Goal: Information Seeking & Learning: Learn about a topic

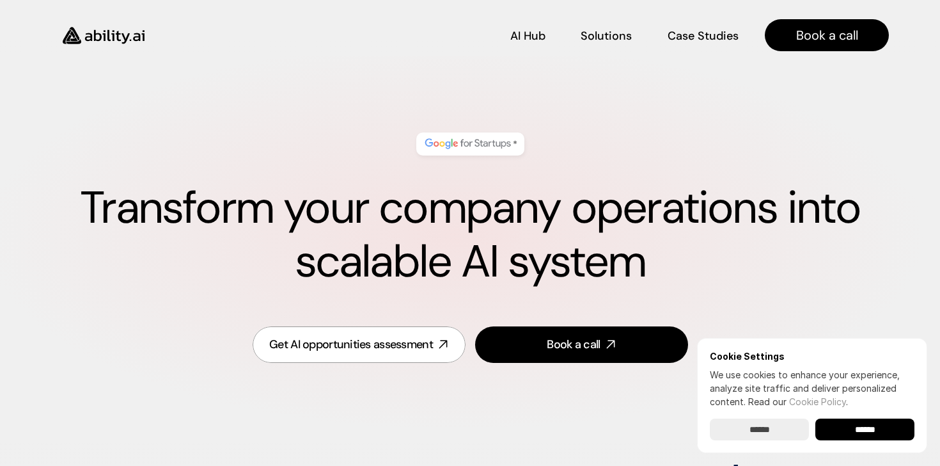
click at [765, 427] on input "******" at bounding box center [759, 429] width 99 height 22
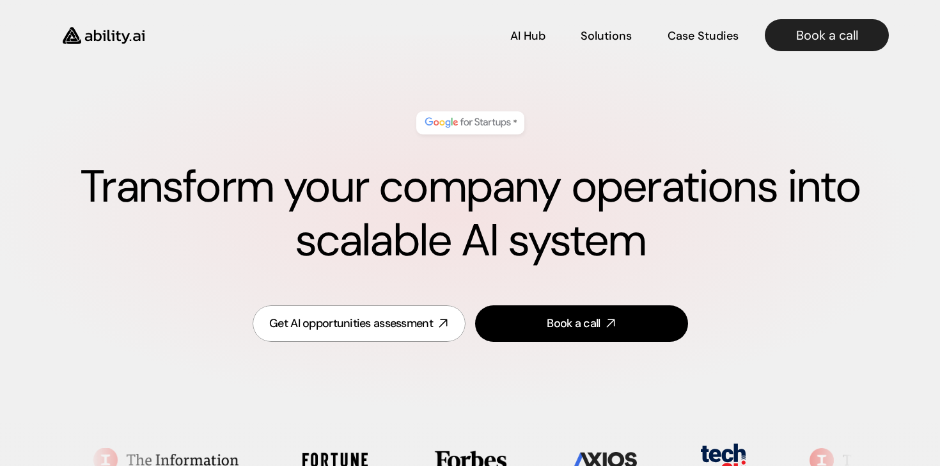
scroll to position [21, 0]
click at [446, 185] on h1 "Transform your company operations into scalable AI system" at bounding box center [470, 213] width 838 height 107
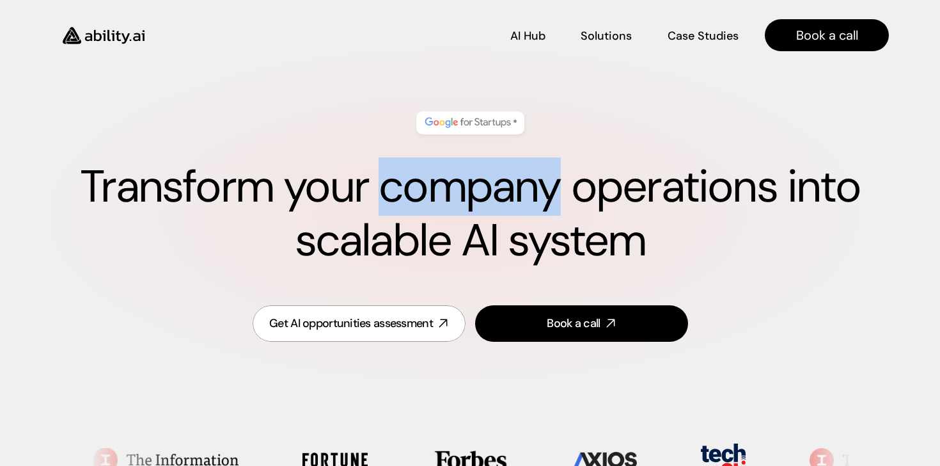
click at [446, 185] on h1 "Transform your company operations into scalable AI system" at bounding box center [470, 213] width 838 height 107
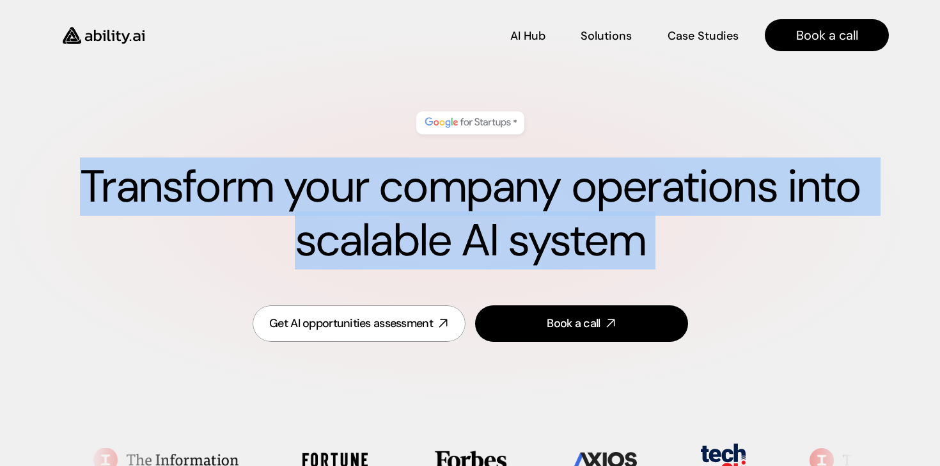
click at [446, 185] on h1 "Transform your company operations into scalable AI system" at bounding box center [470, 213] width 838 height 107
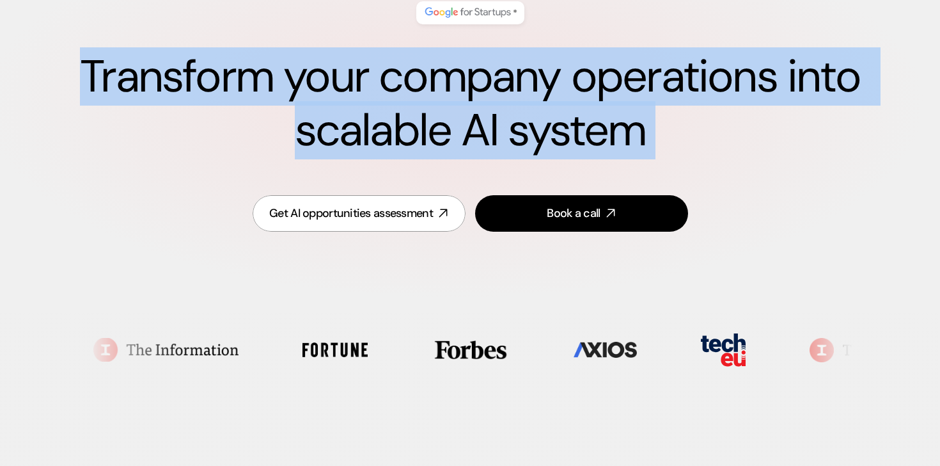
scroll to position [132, 0]
copy h1 "Transform your company operations into scalable AI system"
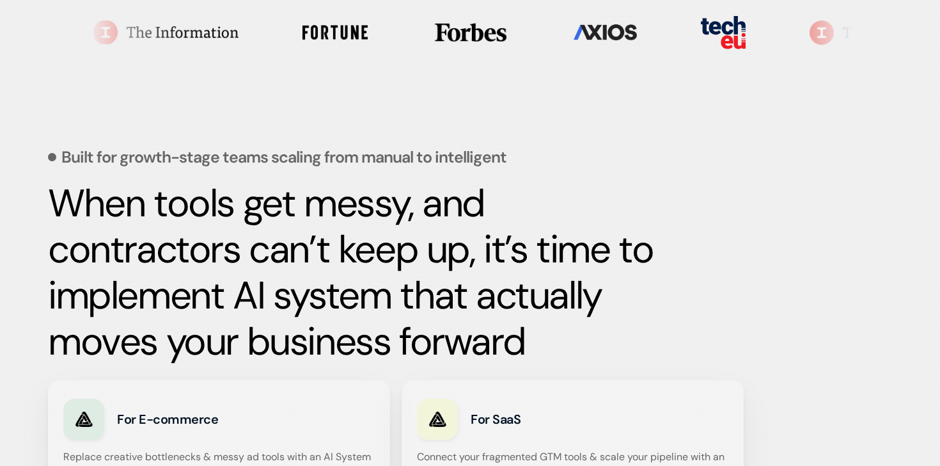
scroll to position [449, 0]
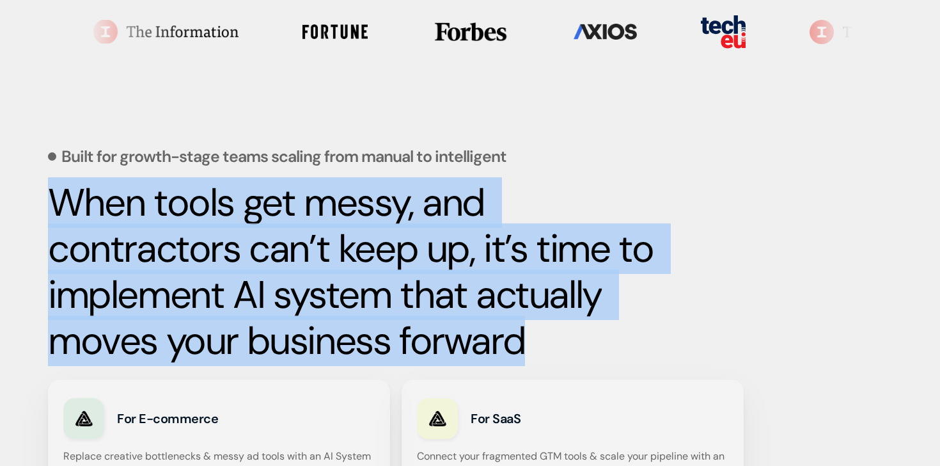
drag, startPoint x: 538, startPoint y: 352, endPoint x: 49, endPoint y: 216, distance: 508.0
click at [49, 216] on h2 "When tools get messy, and contractors can’t keep up, it’s time to implement AI …" at bounding box center [352, 272] width 608 height 184
copy strong "When tools get messy, and contractors can’t keep up, it’s time to implement AI …"
